Goal: Communication & Community: Answer question/provide support

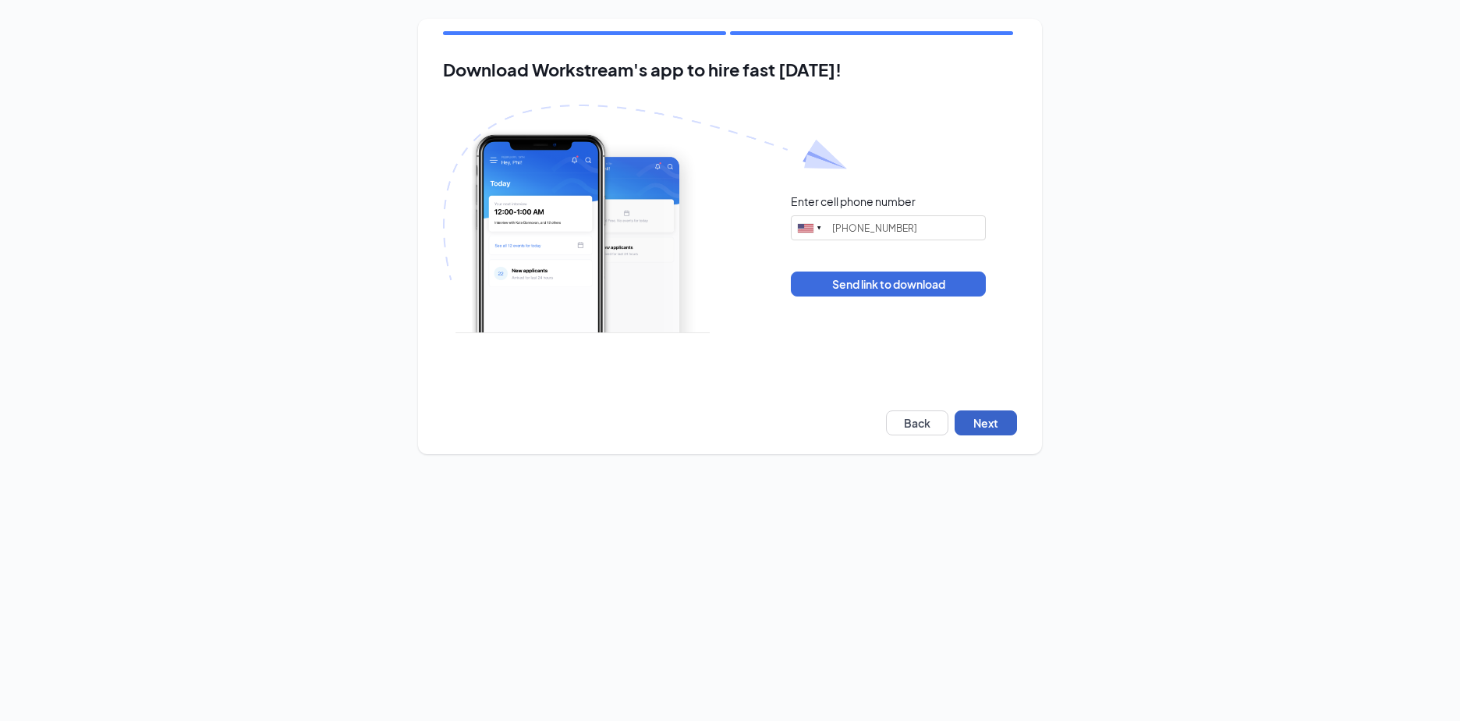
click at [976, 421] on button "Next" at bounding box center [985, 422] width 62 height 25
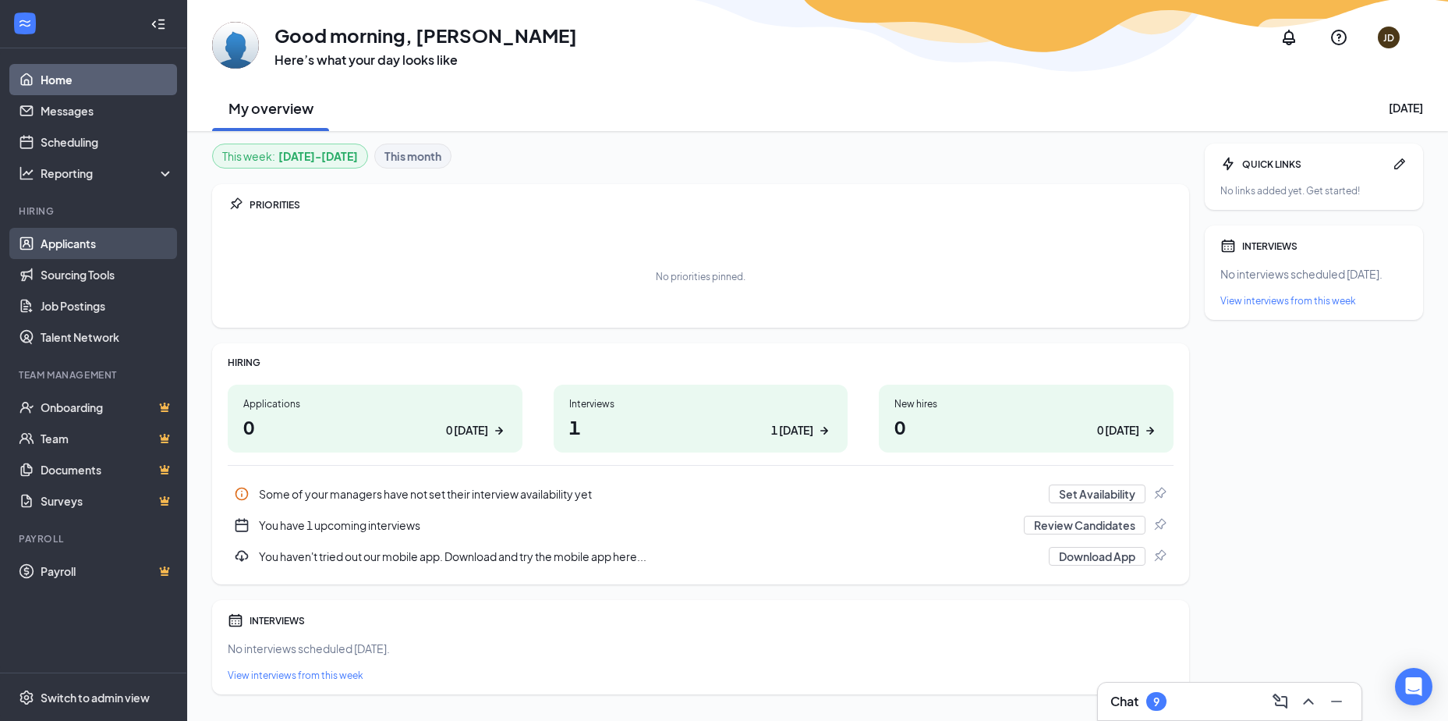
click at [108, 237] on link "Applicants" at bounding box center [107, 243] width 133 height 31
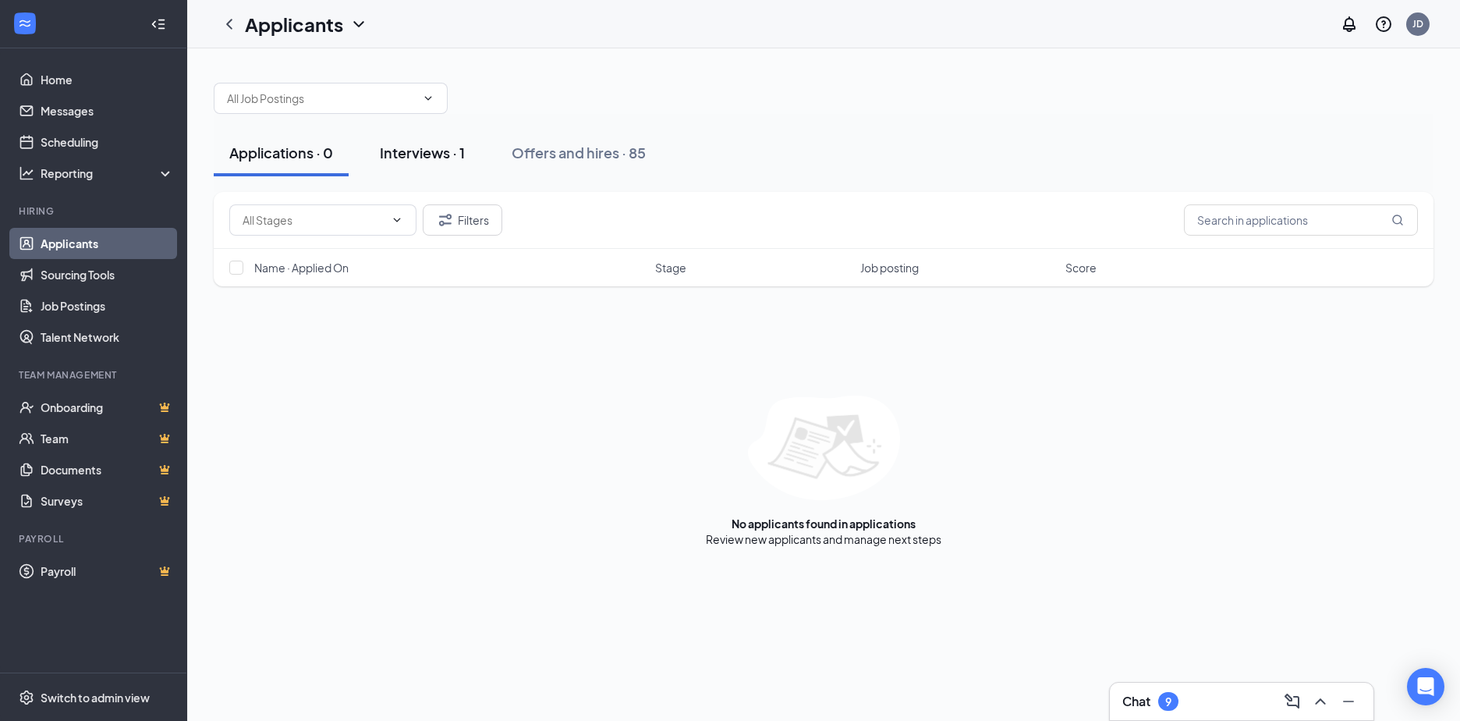
click at [462, 174] on button "Interviews · 1" at bounding box center [422, 152] width 116 height 47
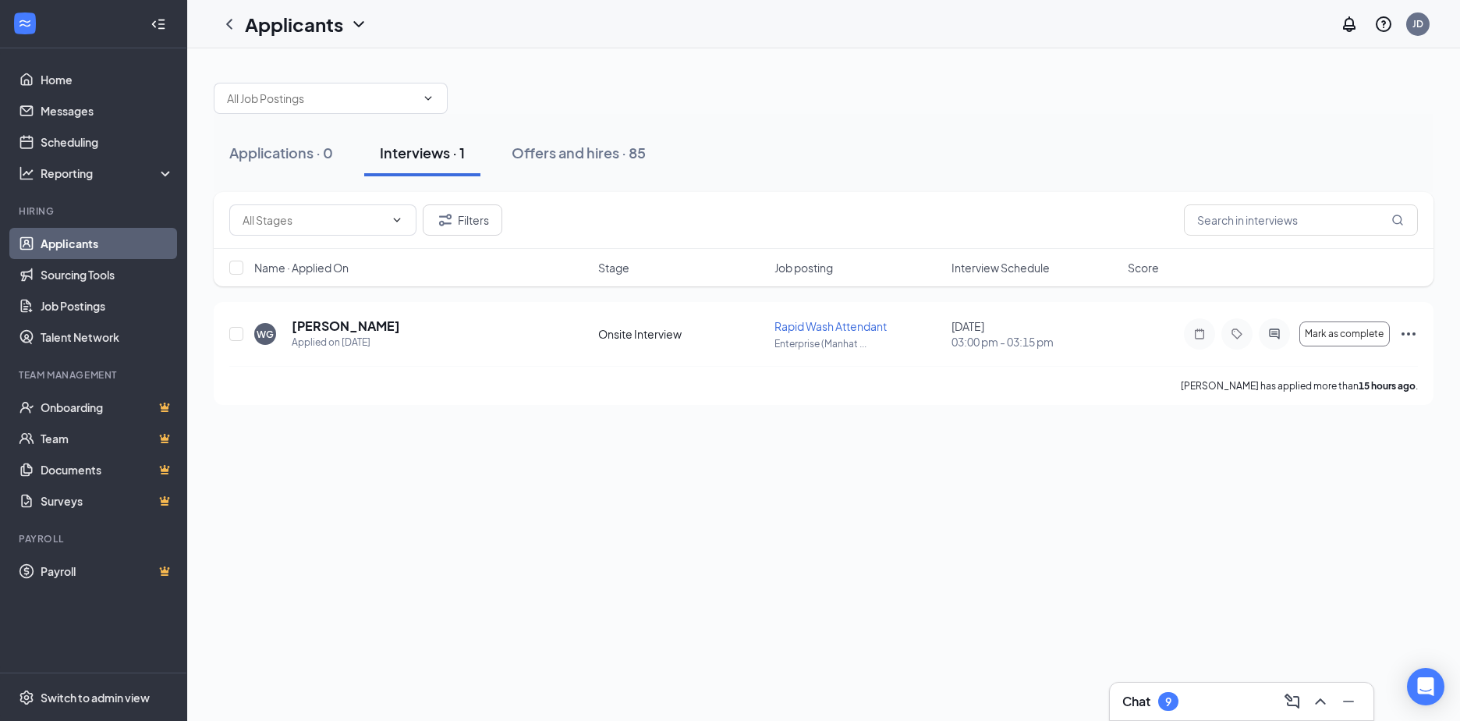
click at [1106, 487] on div "Applications · 0 Interviews · 1 Offers and hires · 85 Filters Name · Applied On…" at bounding box center [823, 384] width 1273 height 672
click at [1279, 331] on icon "ActiveChat" at bounding box center [1274, 333] width 10 height 10
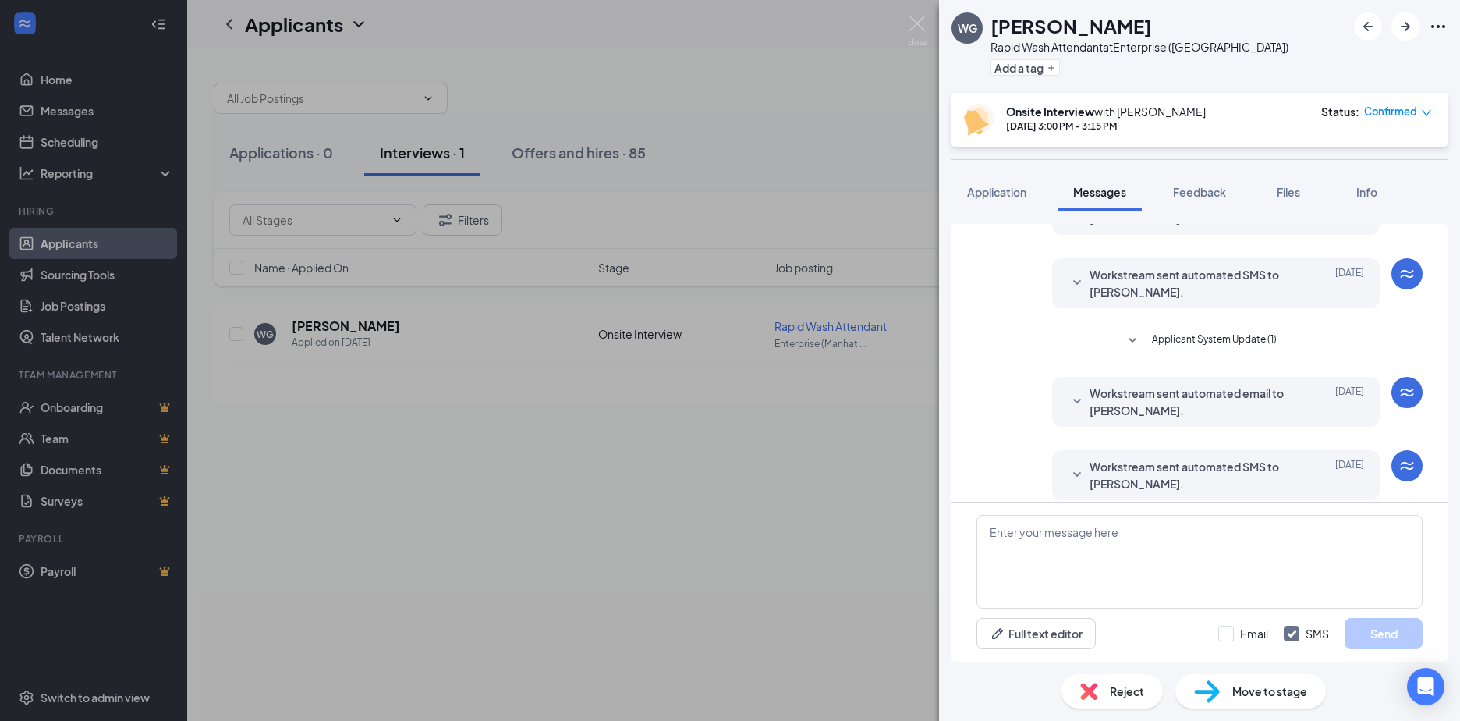
scroll to position [225, 0]
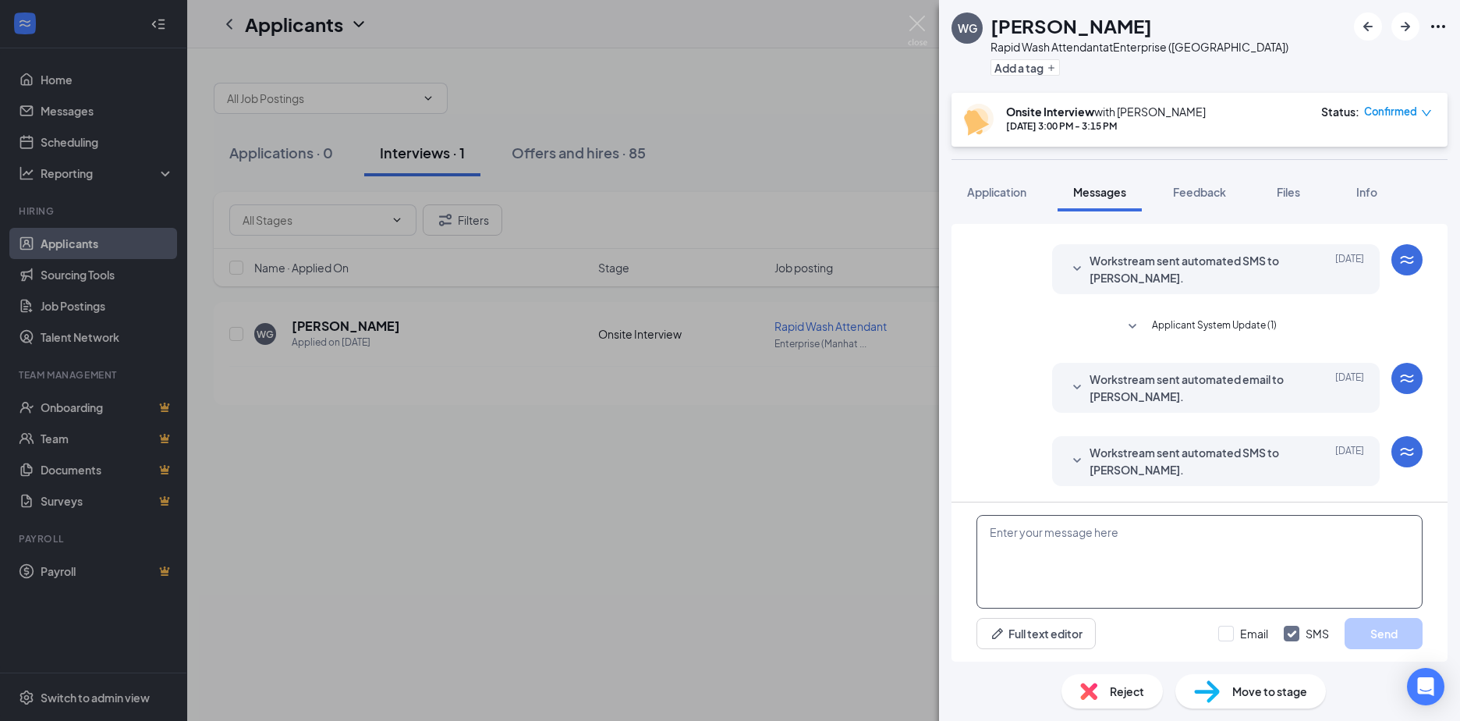
click at [1180, 561] on textarea at bounding box center [1199, 562] width 446 height 94
click at [992, 538] on textarea "you sure you want to interview on sat? I kind of need you asap." at bounding box center [1199, 562] width 446 height 94
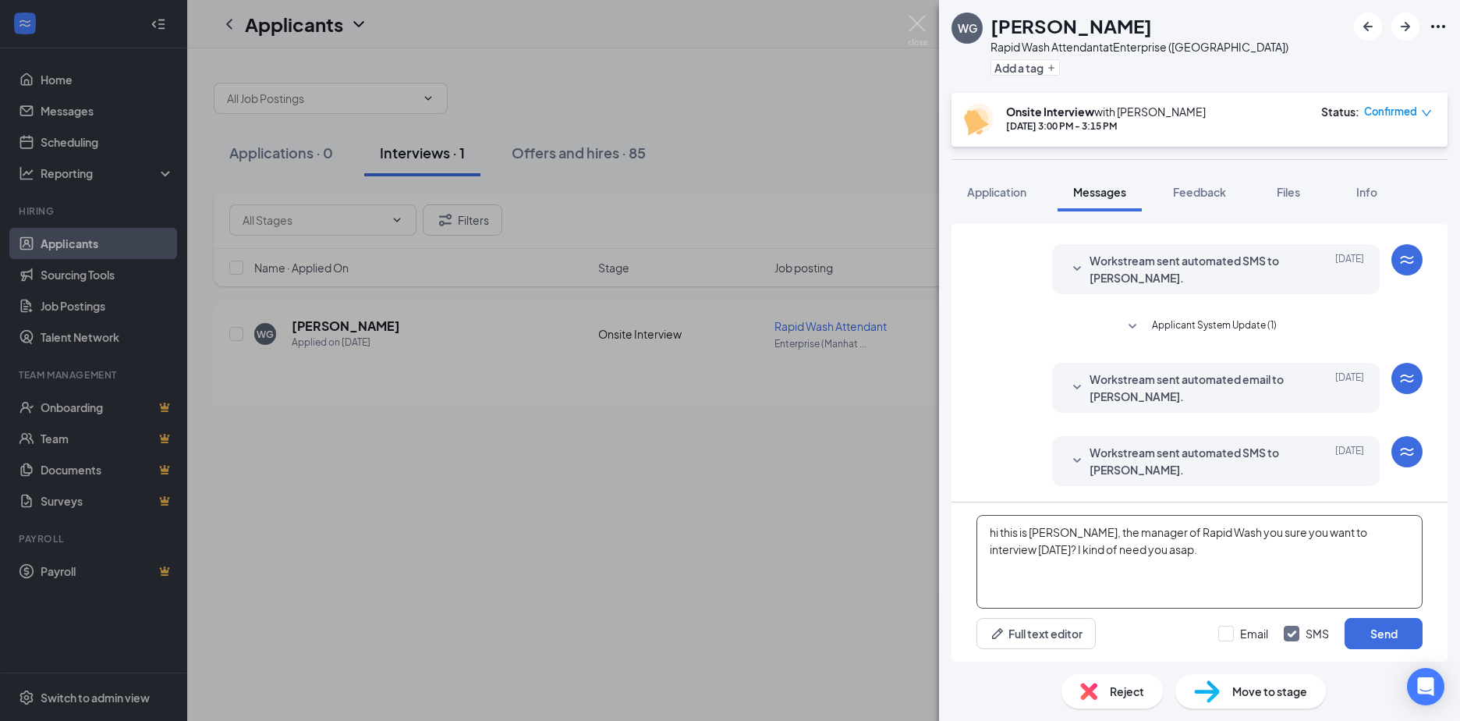
click at [1071, 533] on textarea "hi this is James, the manager of Rapid Wash you sure you want to interview on s…" at bounding box center [1199, 562] width 446 height 94
click at [1209, 535] on textarea "hi this is James, the manager of Rapid Wash you sure you want to interview on s…" at bounding box center [1199, 562] width 446 height 94
click at [1038, 547] on textarea "hi this is [PERSON_NAME], the manager of Rapid Wash. Are you sure you want to i…" at bounding box center [1199, 562] width 446 height 94
type textarea "hi this is [PERSON_NAME], the manager of Rapid Wash. Are you sure you want to i…"
click at [1393, 635] on button "Send" at bounding box center [1383, 633] width 78 height 31
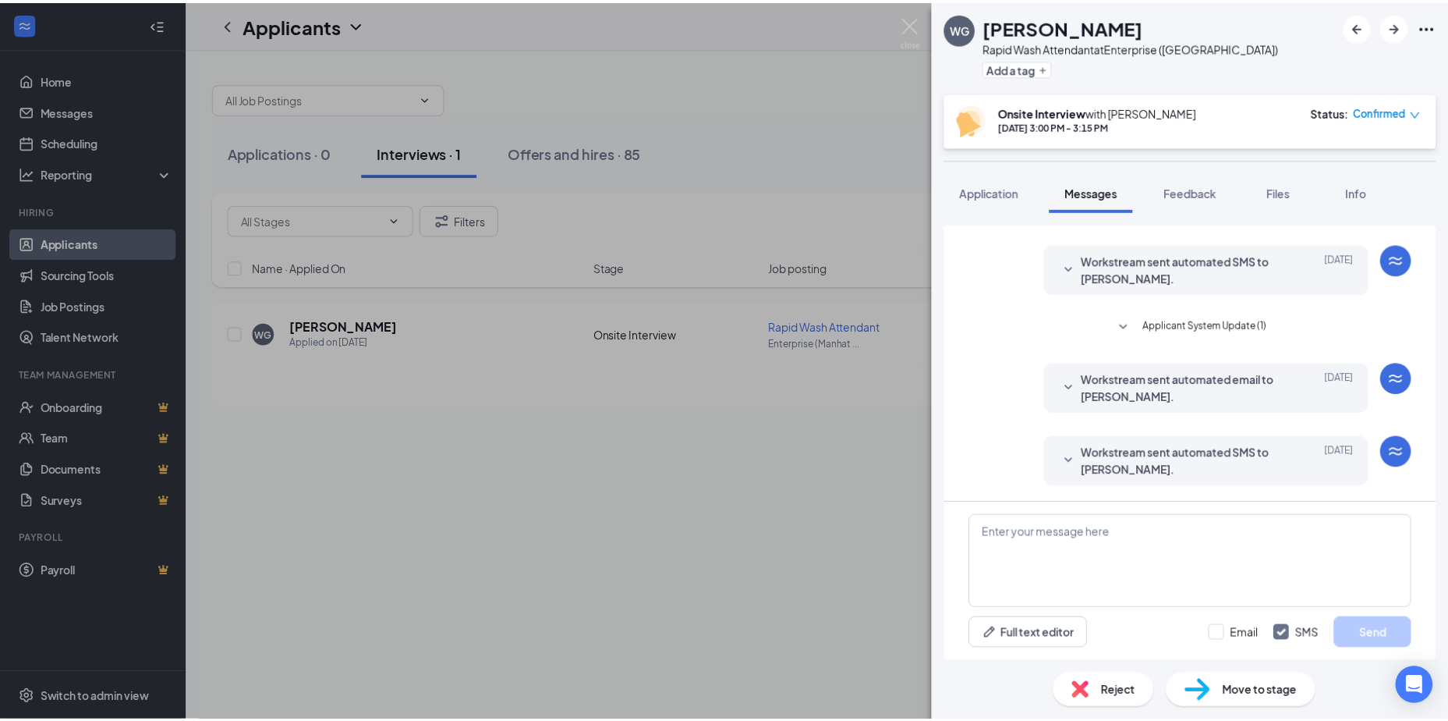
scroll to position [342, 0]
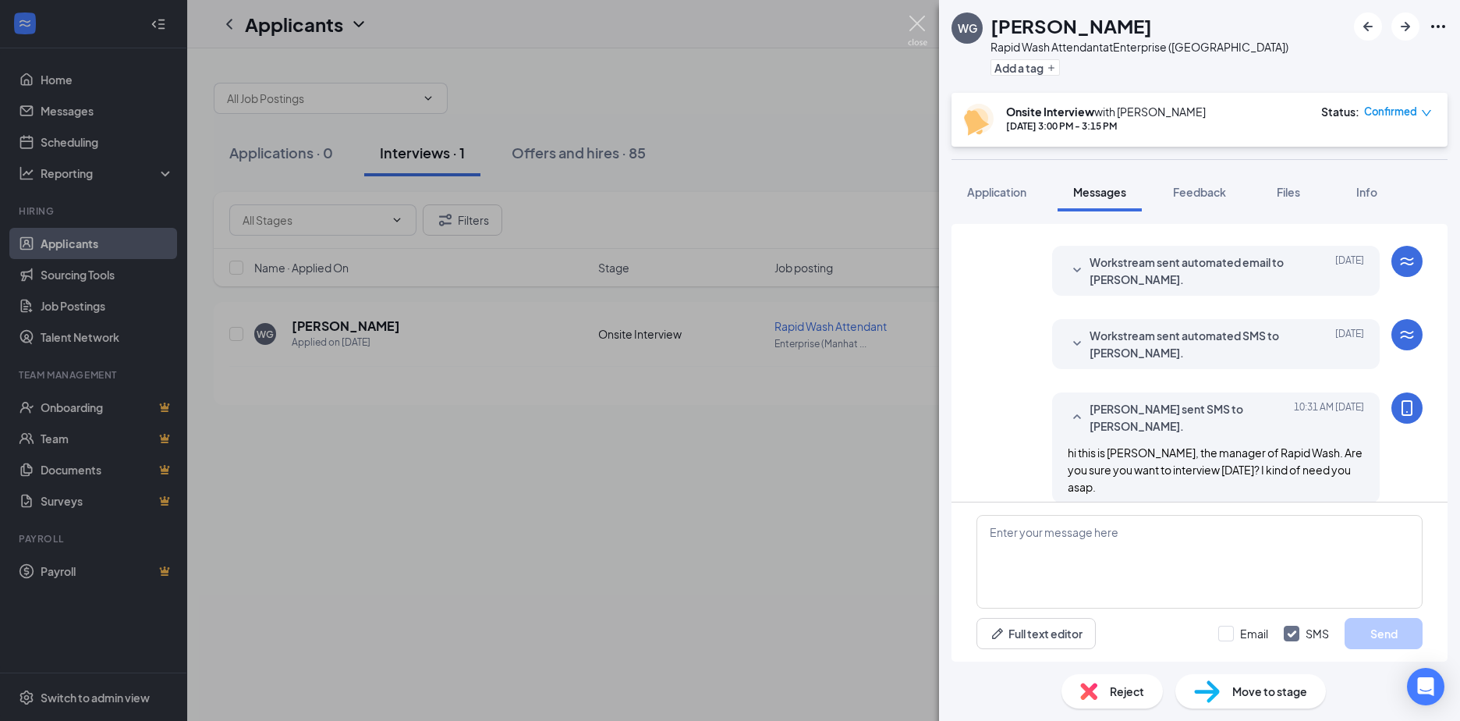
click at [916, 25] on img at bounding box center [917, 31] width 19 height 30
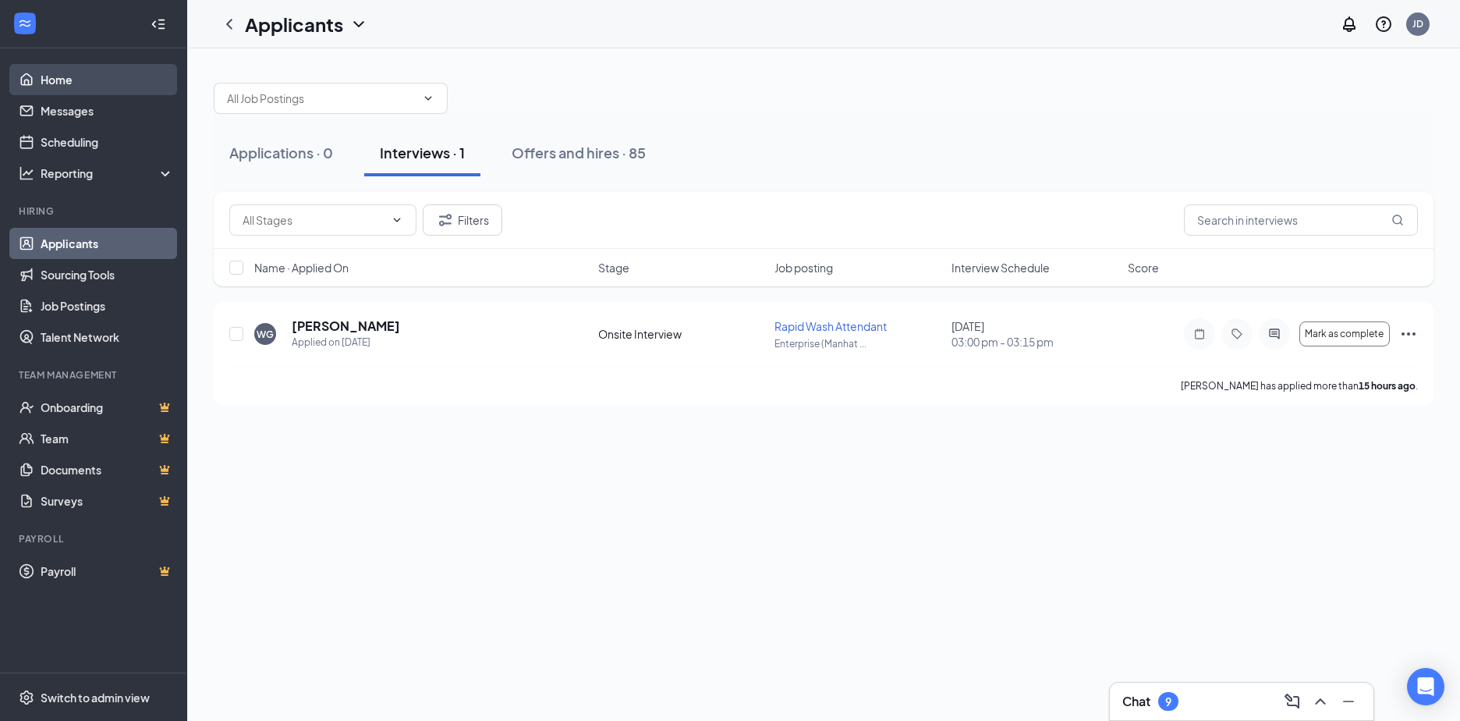
click at [62, 93] on link "Home" at bounding box center [107, 79] width 133 height 31
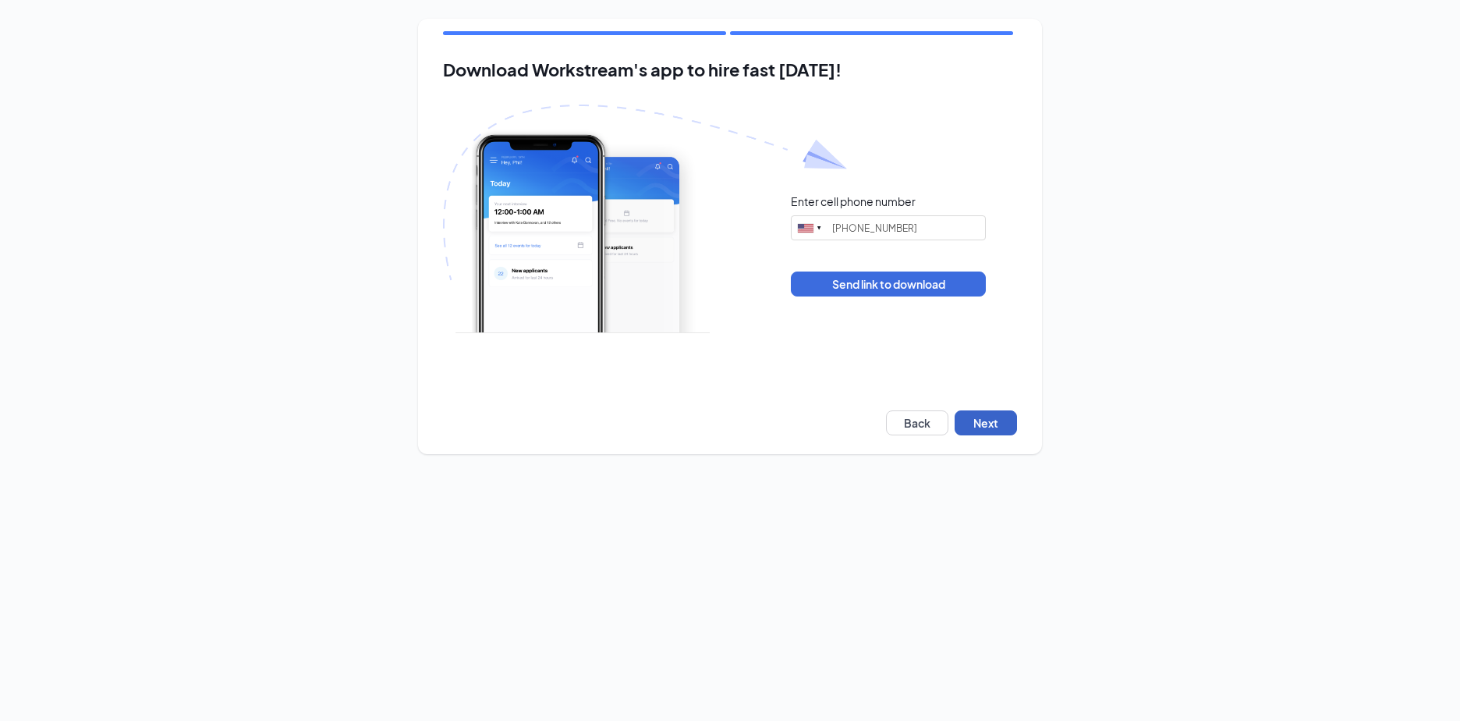
click at [981, 424] on button "Next" at bounding box center [985, 422] width 62 height 25
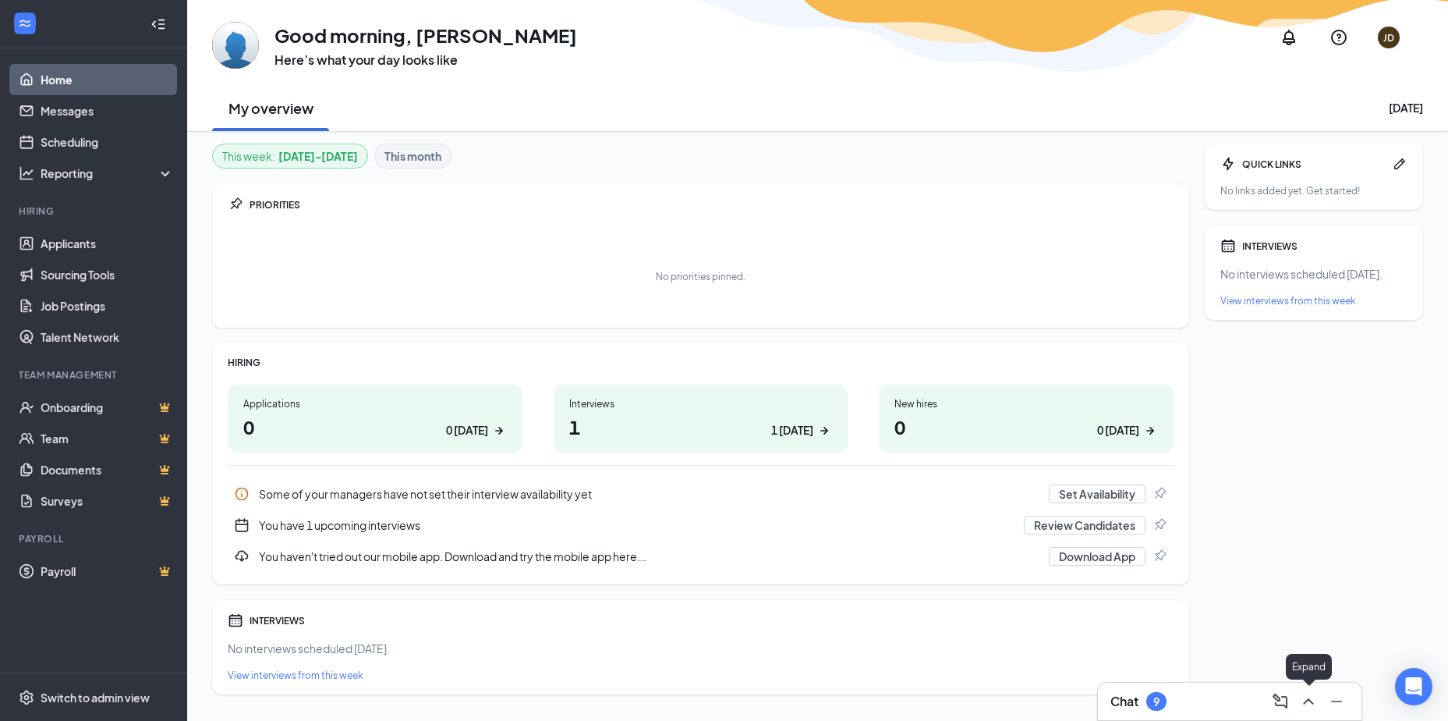
click at [1312, 708] on icon "ChevronUp" at bounding box center [1308, 701] width 19 height 19
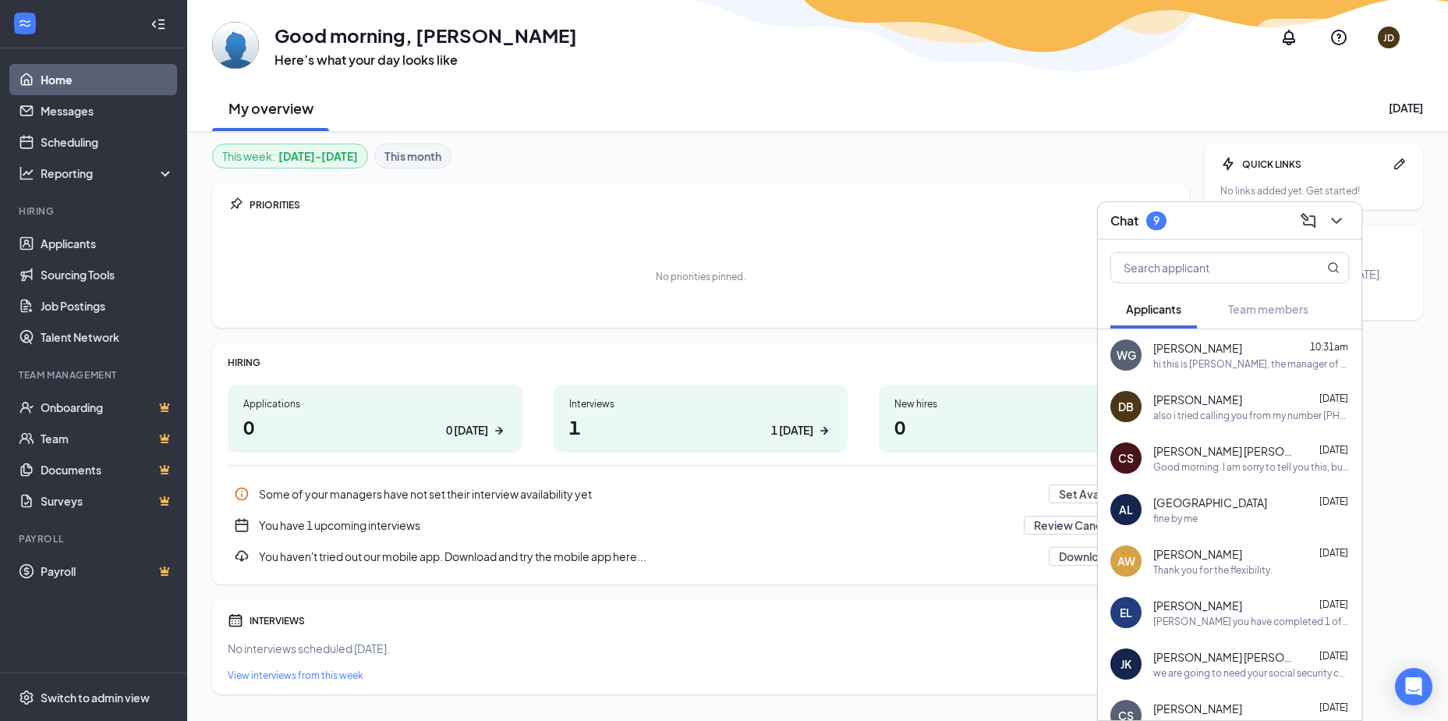
click at [1249, 374] on div "WG [PERSON_NAME] 10:31am hi this is [PERSON_NAME], the manager of Rapid Wash. A…" at bounding box center [1230, 354] width 264 height 51
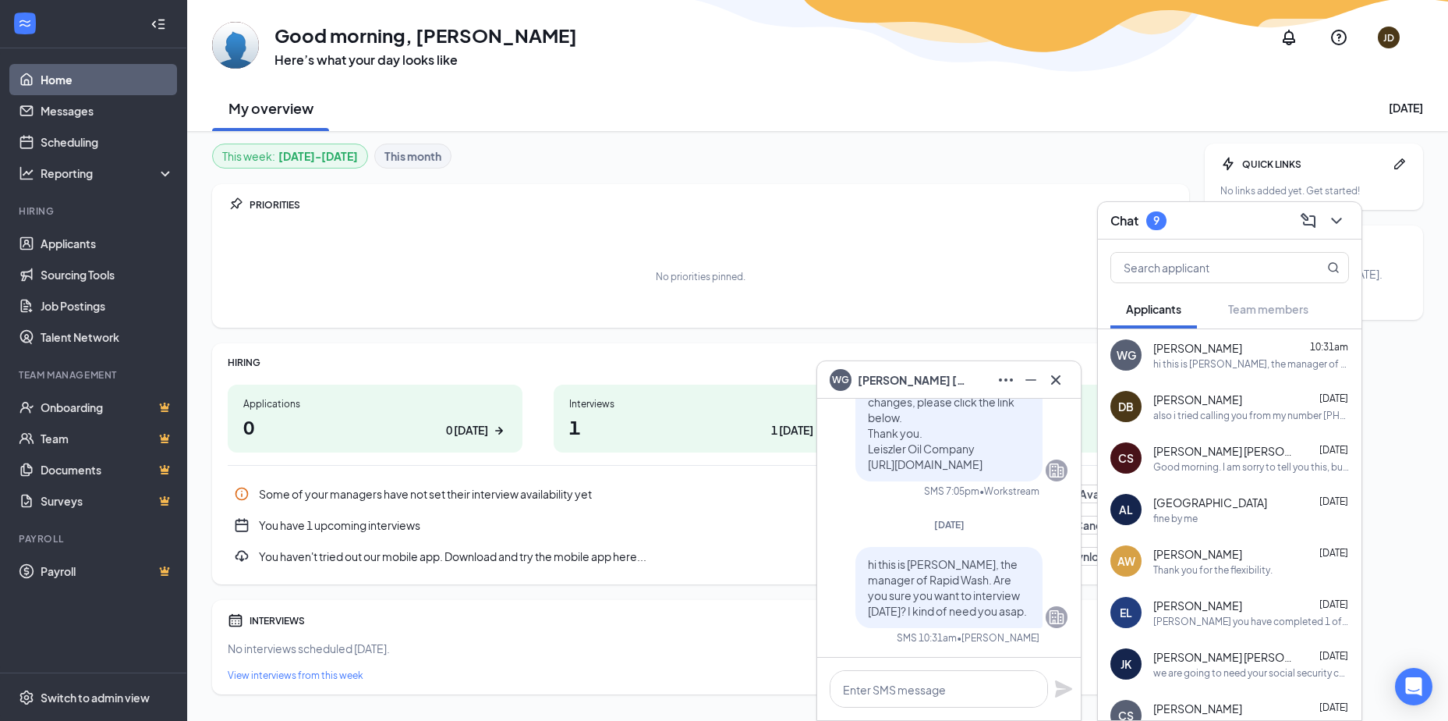
click at [1049, 367] on div at bounding box center [1055, 379] width 25 height 25
click at [1336, 218] on icon "ChevronDown" at bounding box center [1336, 220] width 19 height 19
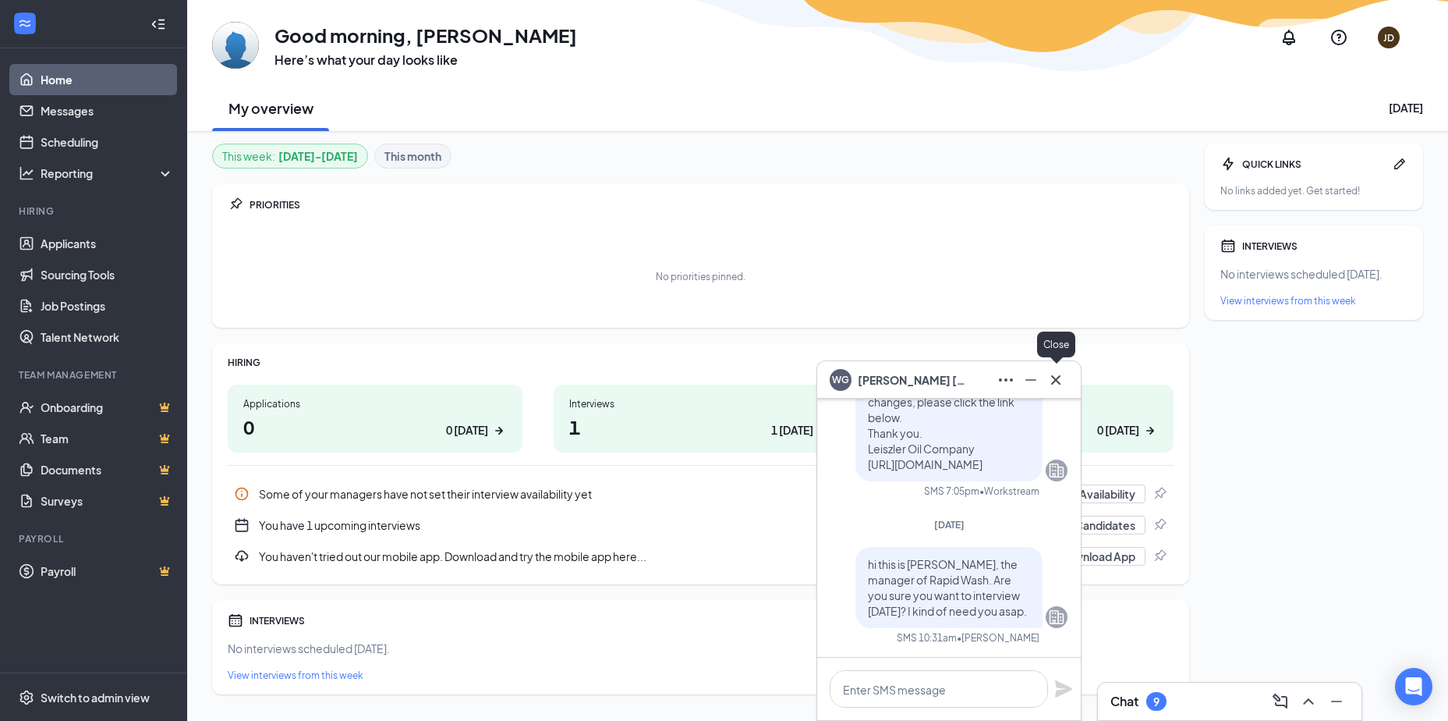
click at [1057, 378] on icon "Cross" at bounding box center [1055, 378] width 9 height 9
